Goal: Connect with others: Connect with other users

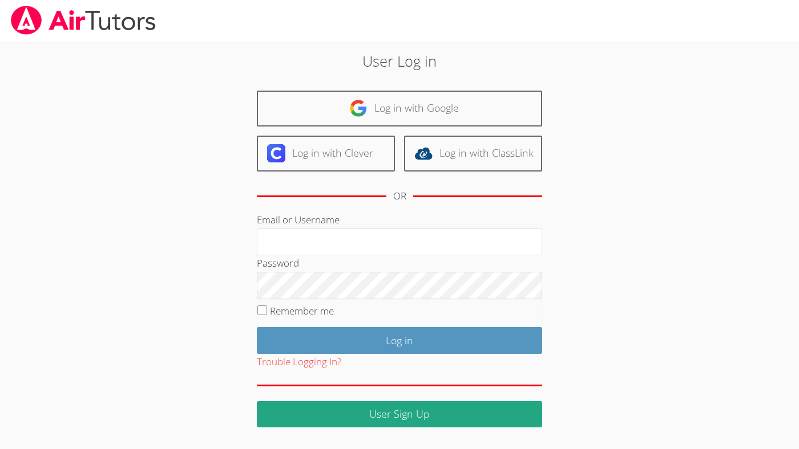
type input "[EMAIL_ADDRESS][DOMAIN_NAME]"
click at [310, 308] on label "Remember me" at bounding box center [302, 311] width 64 height 13
click at [267, 308] on input "Remember me" at bounding box center [262, 311] width 10 height 10
checkbox input "true"
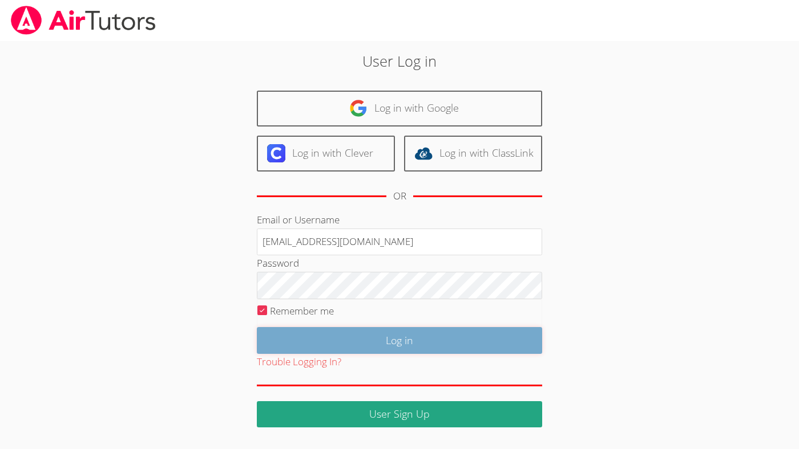
click at [338, 343] on input "Log in" at bounding box center [399, 340] width 285 height 27
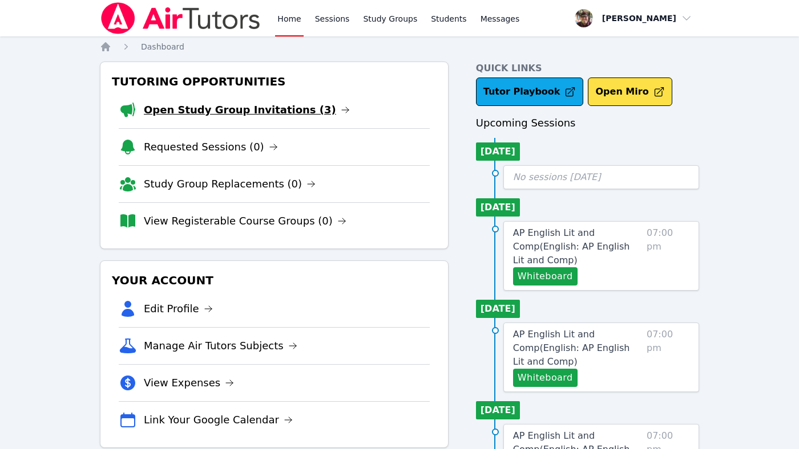
click at [257, 112] on link "Open Study Group Invitations (3)" at bounding box center [247, 110] width 206 height 16
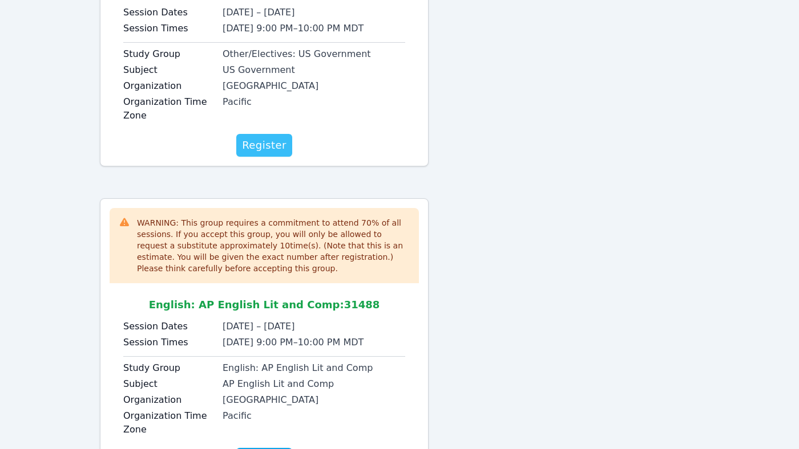
scroll to position [549, 0]
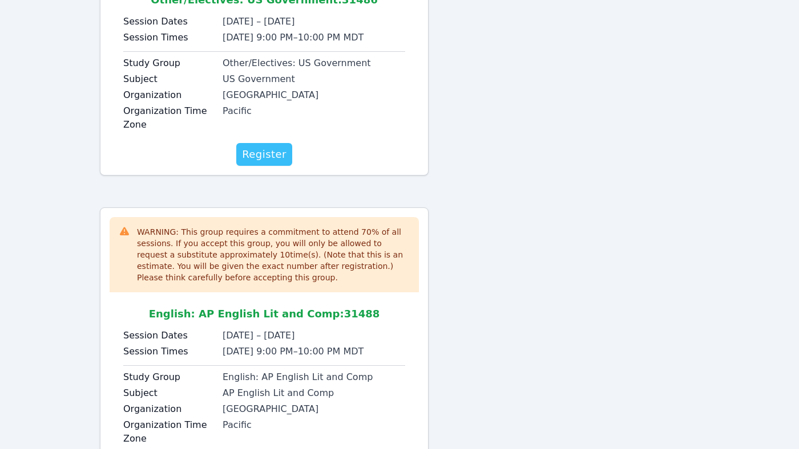
click at [261, 157] on span "Register" at bounding box center [264, 155] width 44 height 16
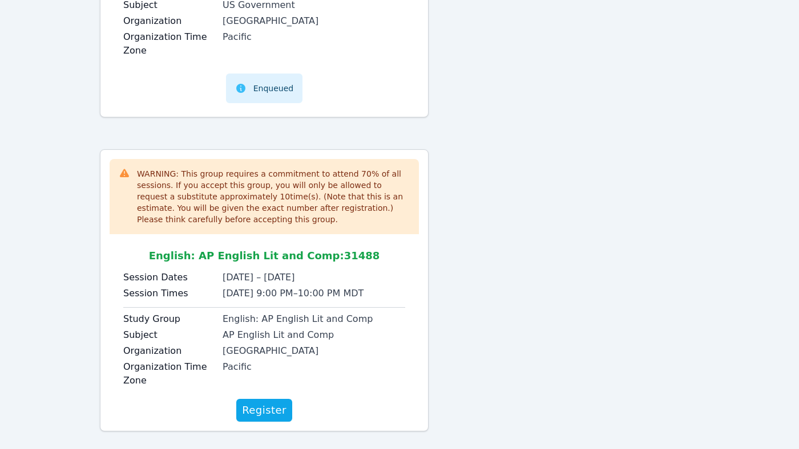
scroll to position [637, 0]
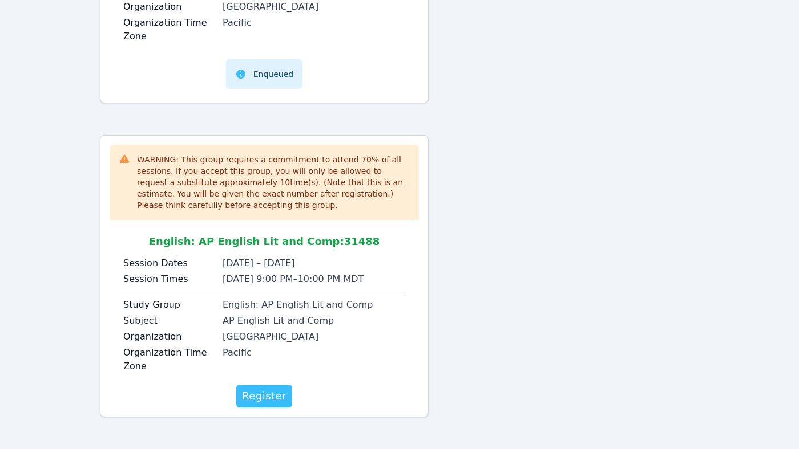
click at [261, 392] on span "Register" at bounding box center [264, 396] width 44 height 16
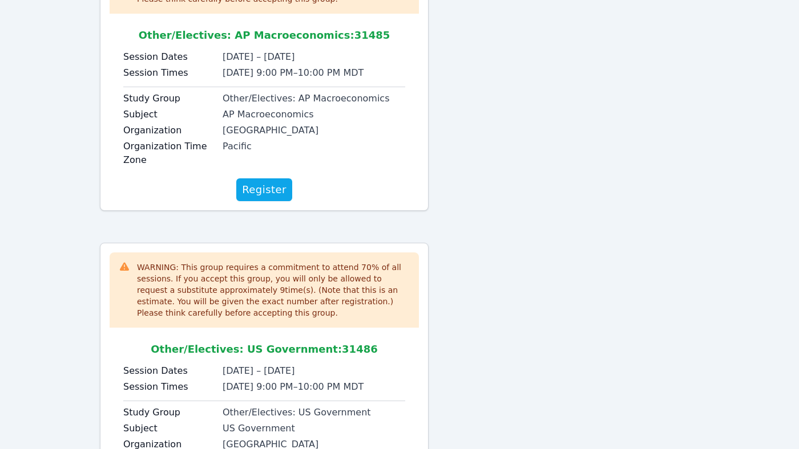
scroll to position [0, 0]
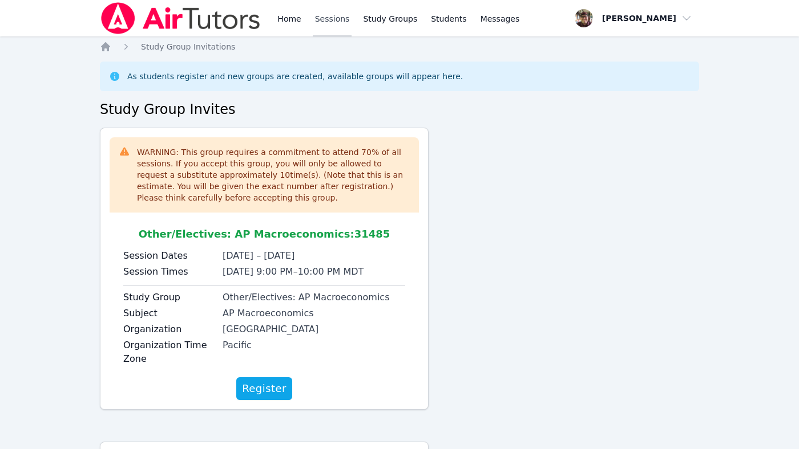
click at [325, 19] on link "Sessions" at bounding box center [332, 18] width 39 height 37
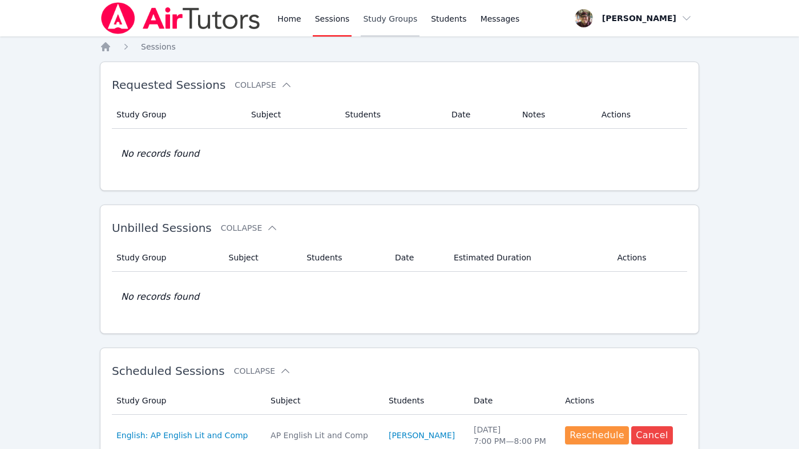
click at [379, 13] on link "Study Groups" at bounding box center [389, 18] width 59 height 37
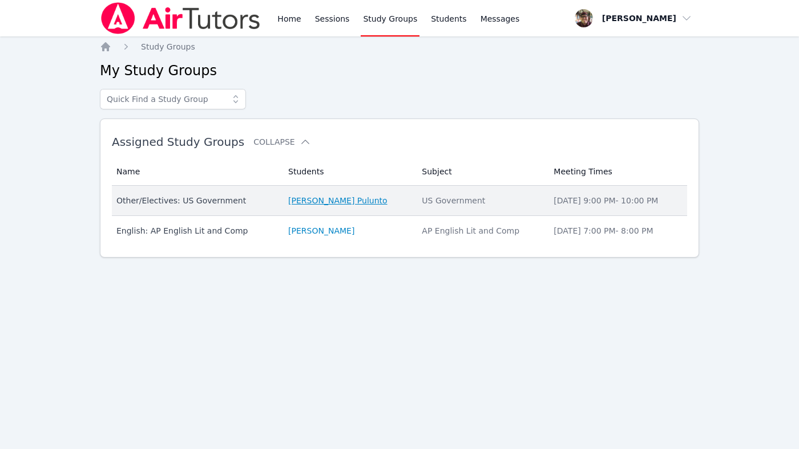
click at [335, 201] on link "[PERSON_NAME] Pulunto" at bounding box center [337, 200] width 99 height 11
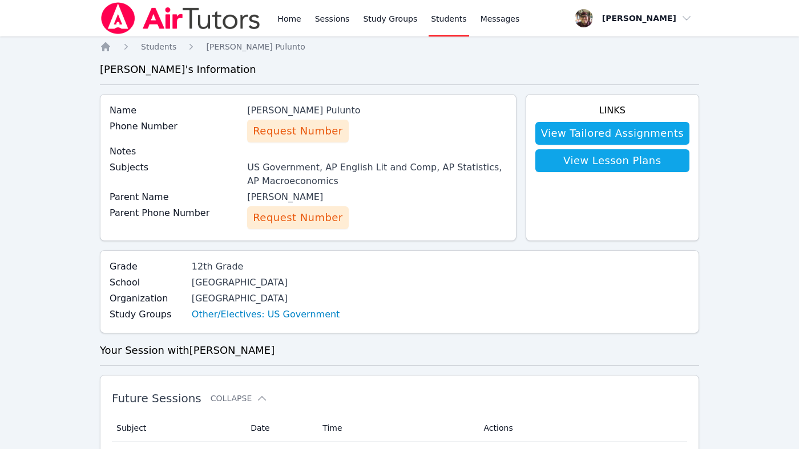
click at [308, 135] on span "Request Number" at bounding box center [298, 131] width 90 height 16
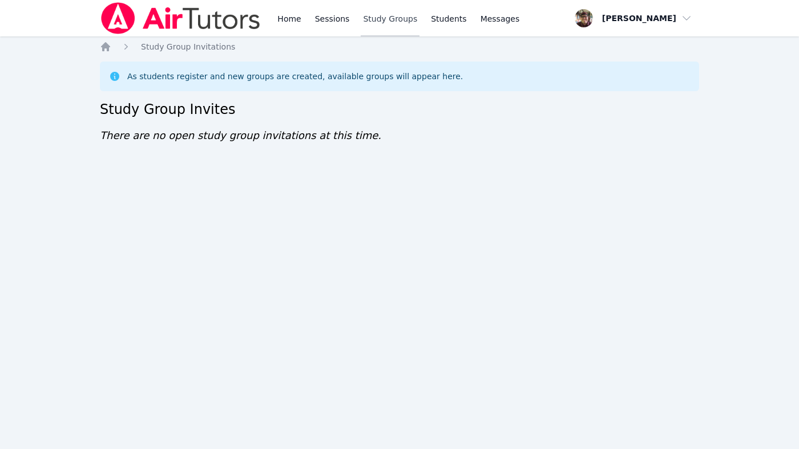
click at [405, 21] on link "Study Groups" at bounding box center [389, 18] width 59 height 37
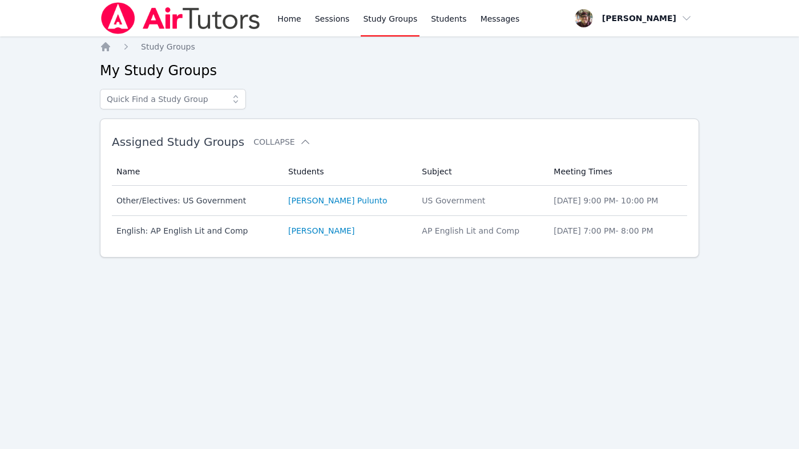
click at [179, 10] on img at bounding box center [180, 18] width 161 height 32
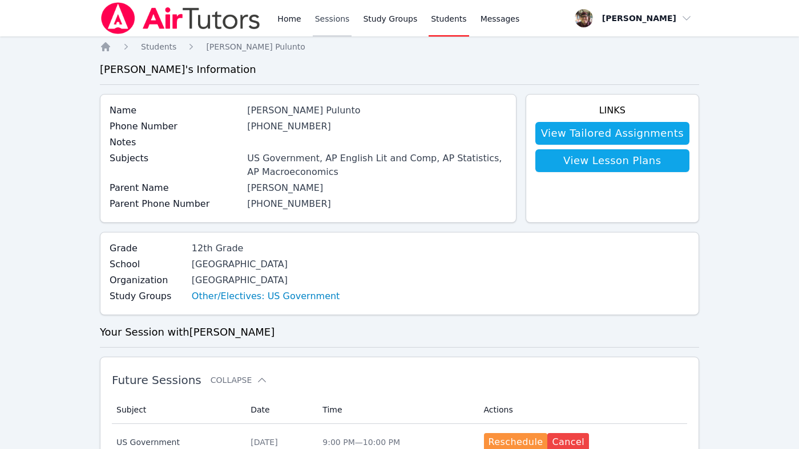
click at [336, 21] on link "Sessions" at bounding box center [332, 18] width 39 height 37
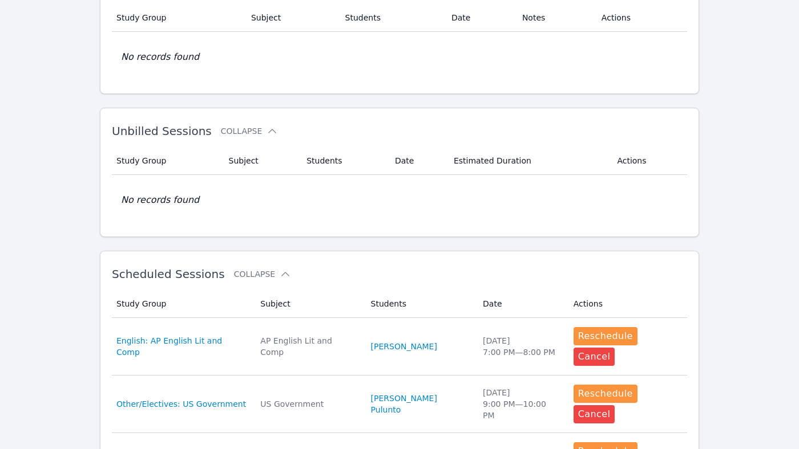
scroll to position [190, 0]
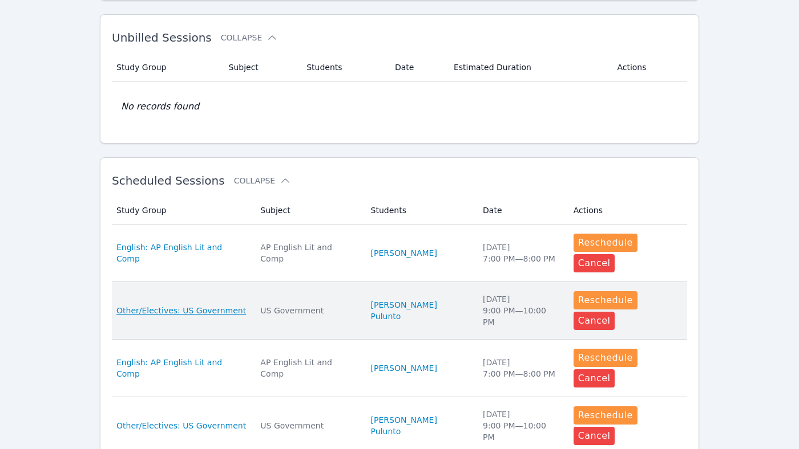
click at [207, 305] on span "Other/Electives: US Government" at bounding box center [180, 310] width 129 height 11
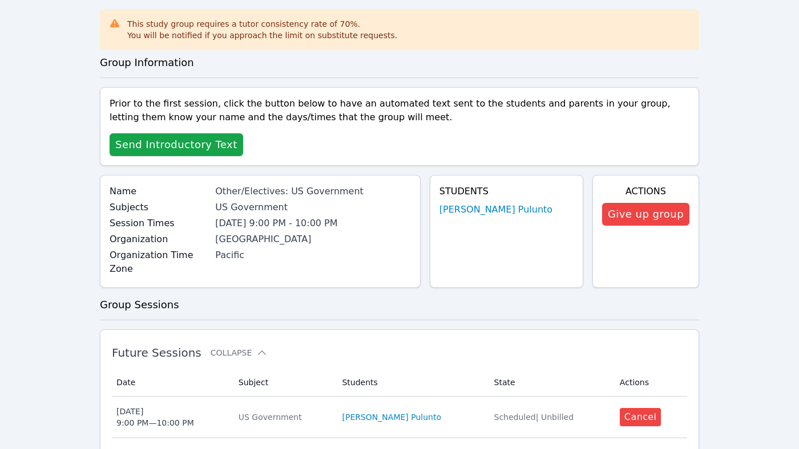
scroll to position [53, 0]
click at [194, 139] on span "Send Introductory Text" at bounding box center [176, 144] width 122 height 16
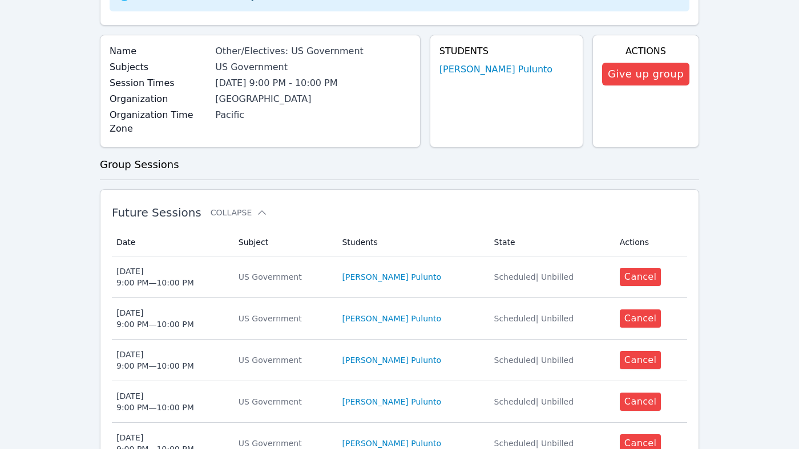
scroll to position [233, 0]
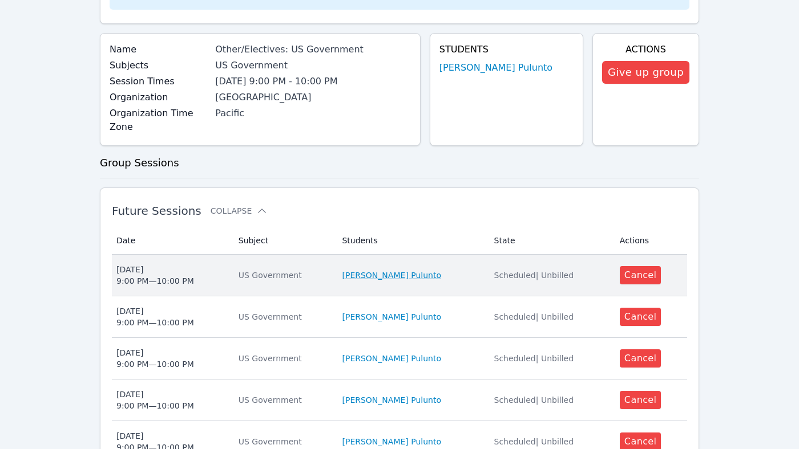
click at [397, 270] on link "[PERSON_NAME] Pulunto" at bounding box center [391, 275] width 99 height 11
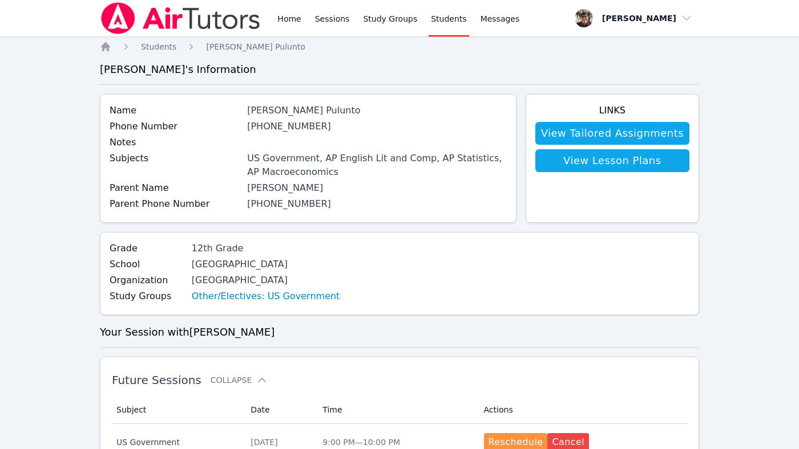
click at [175, 2] on img at bounding box center [180, 18] width 161 height 32
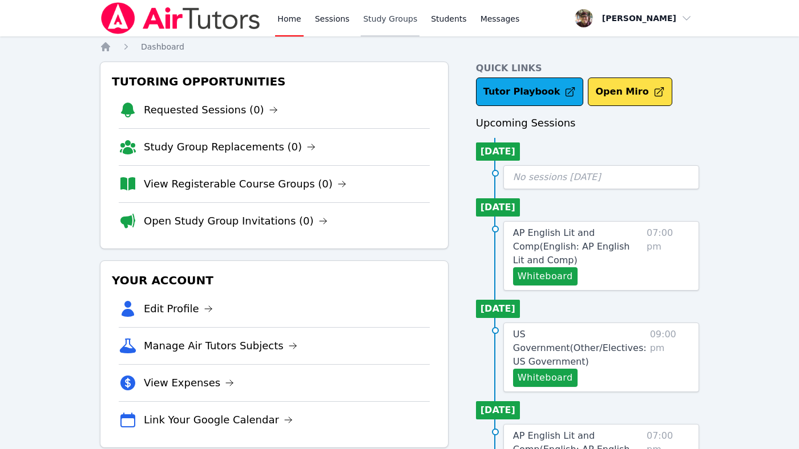
click at [391, 17] on link "Study Groups" at bounding box center [389, 18] width 59 height 37
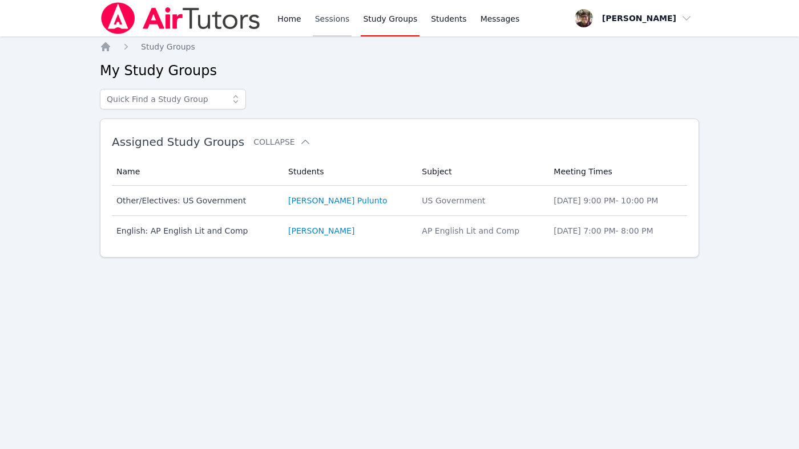
click at [307, 17] on div "Home Sessions Study Groups Students Messages" at bounding box center [398, 18] width 246 height 37
click at [313, 17] on link "Sessions" at bounding box center [332, 18] width 39 height 37
